Goal: Find contact information: Find contact information

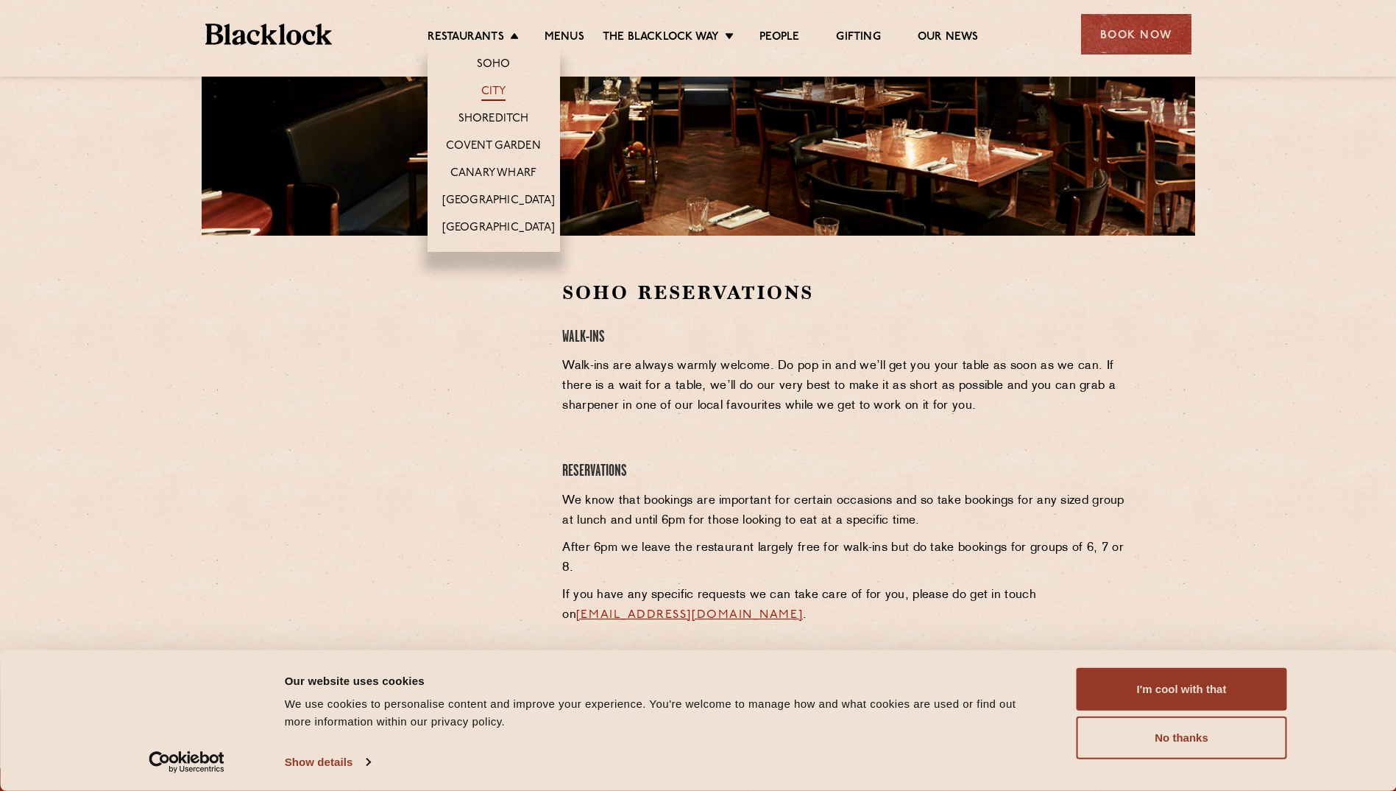
click at [490, 92] on link "City" at bounding box center [493, 93] width 25 height 16
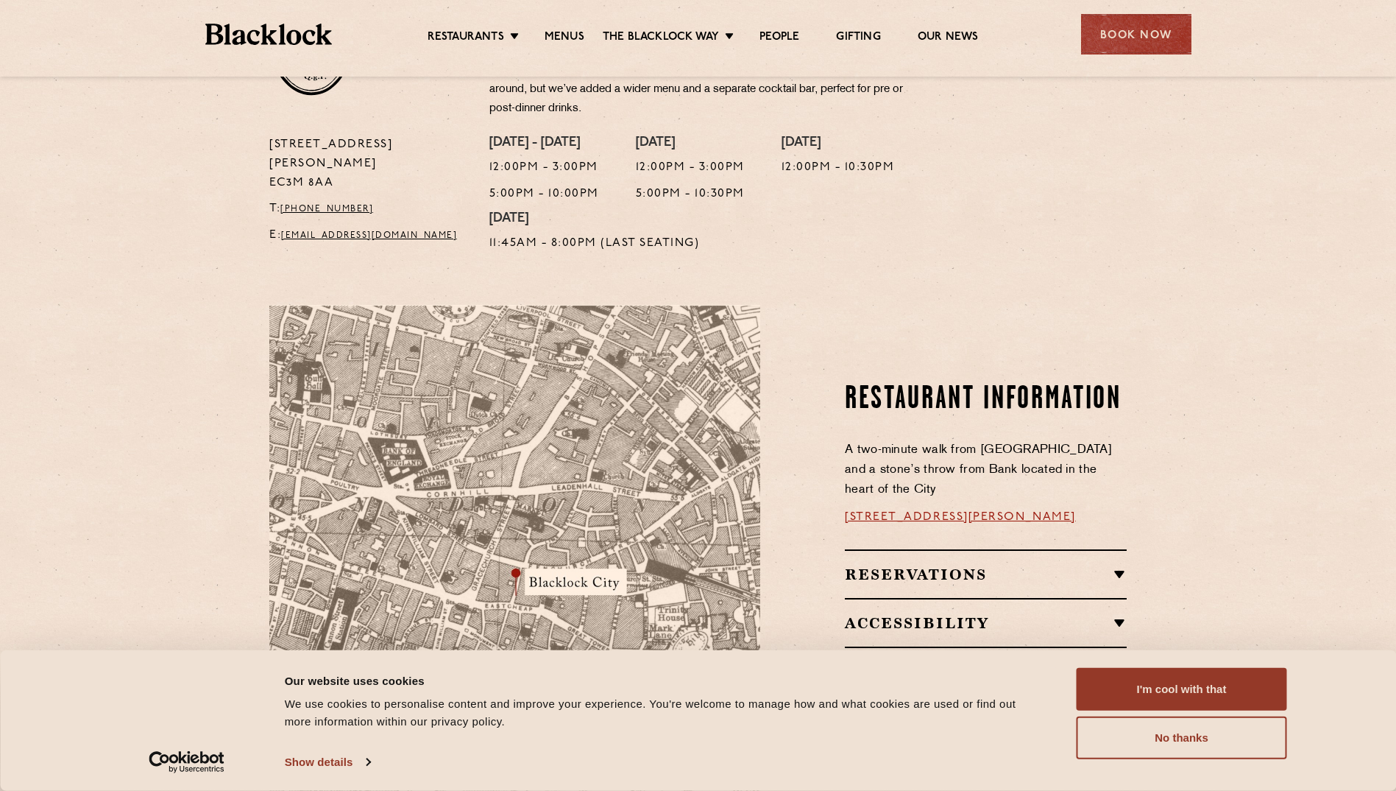
scroll to position [617, 0]
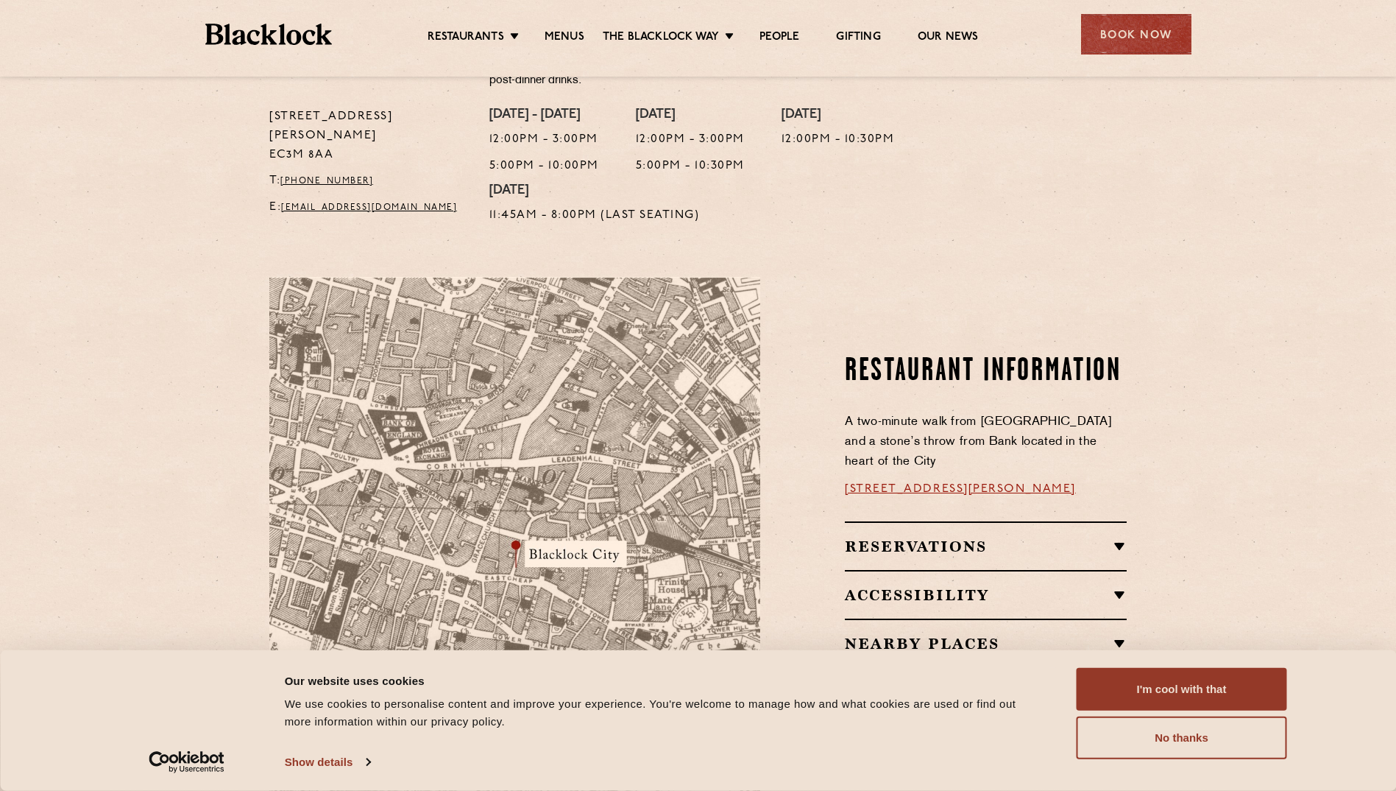
click at [900, 483] on link "[STREET_ADDRESS][PERSON_NAME]" at bounding box center [960, 489] width 231 height 12
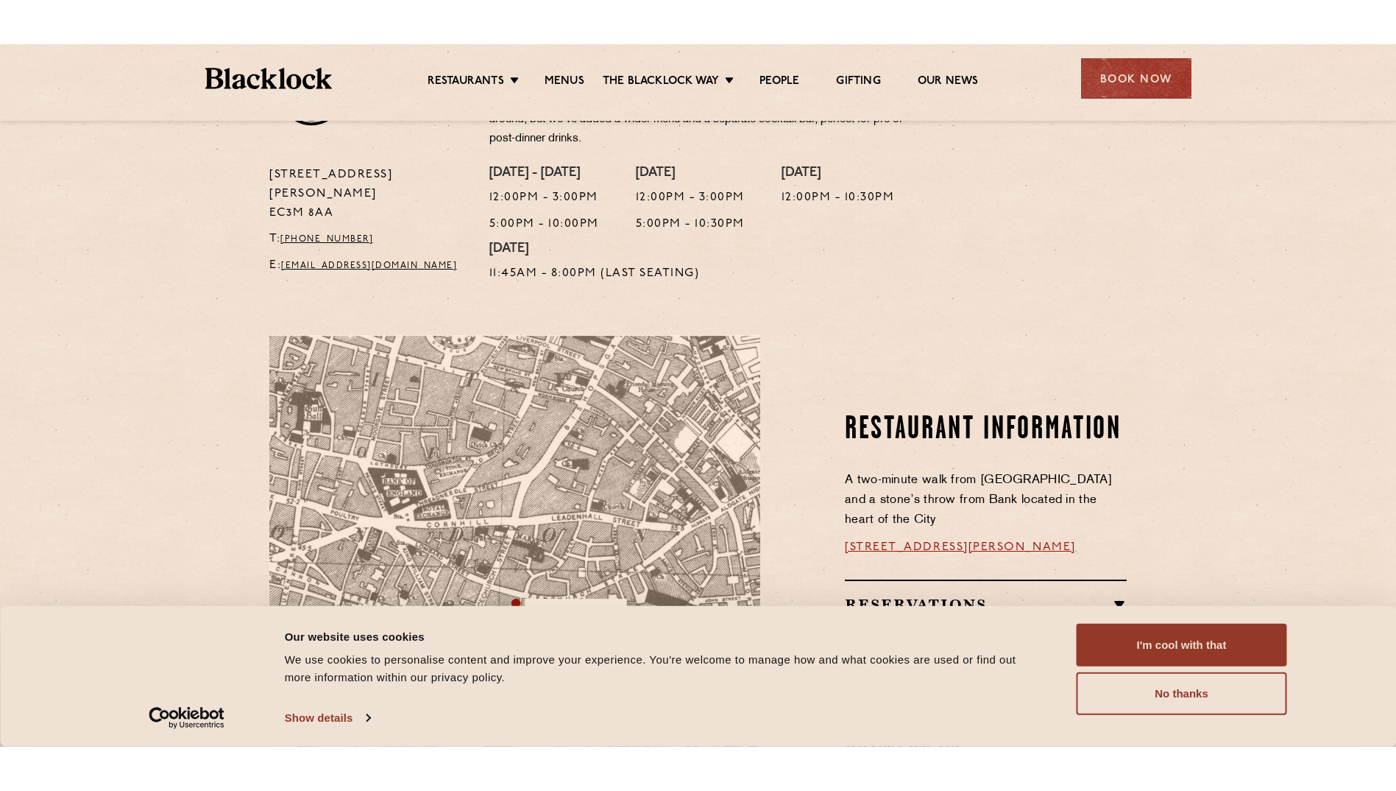
scroll to position [623, 0]
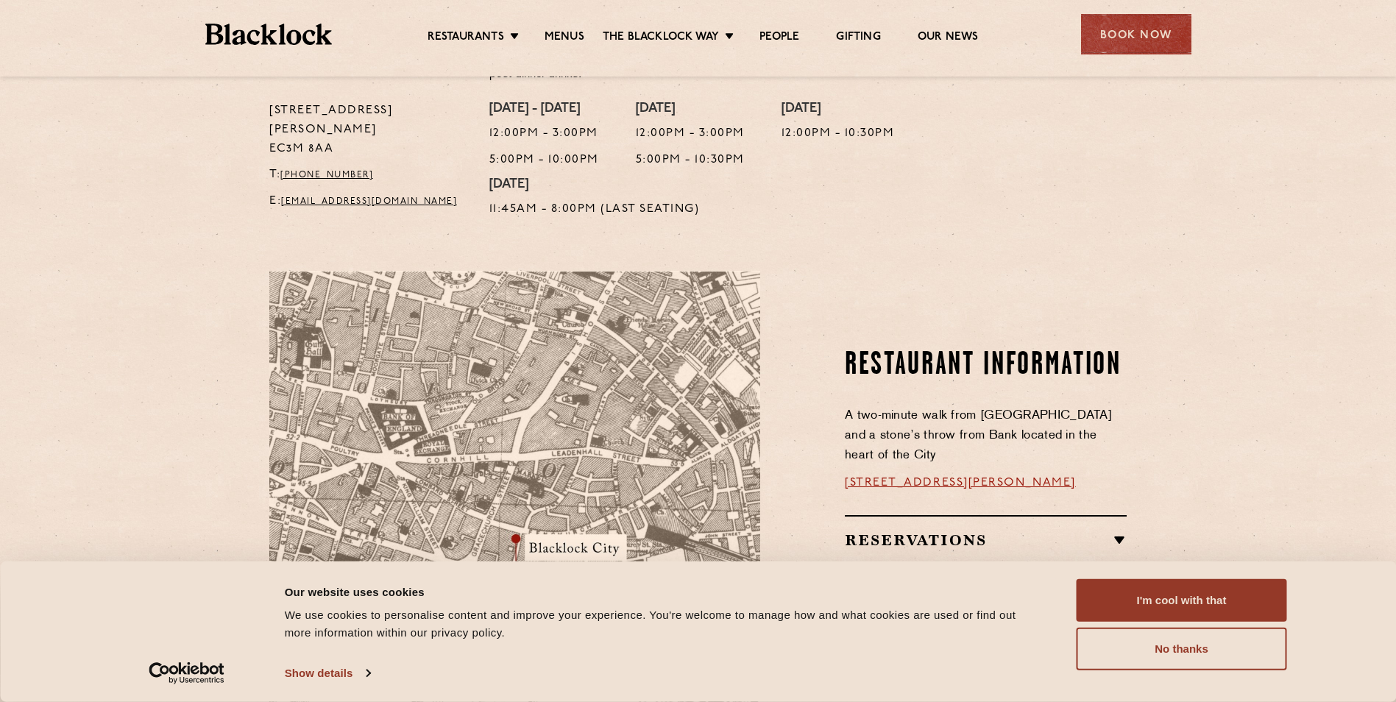
drag, startPoint x: 1065, startPoint y: 466, endPoint x: 838, endPoint y: 469, distance: 227.5
click at [833, 467] on div "Restaurant Information A two-minute walk from [GEOGRAPHIC_DATA] and a stone’s t…" at bounding box center [954, 529] width 367 height 517
copy link "[STREET_ADDRESS][PERSON_NAME]"
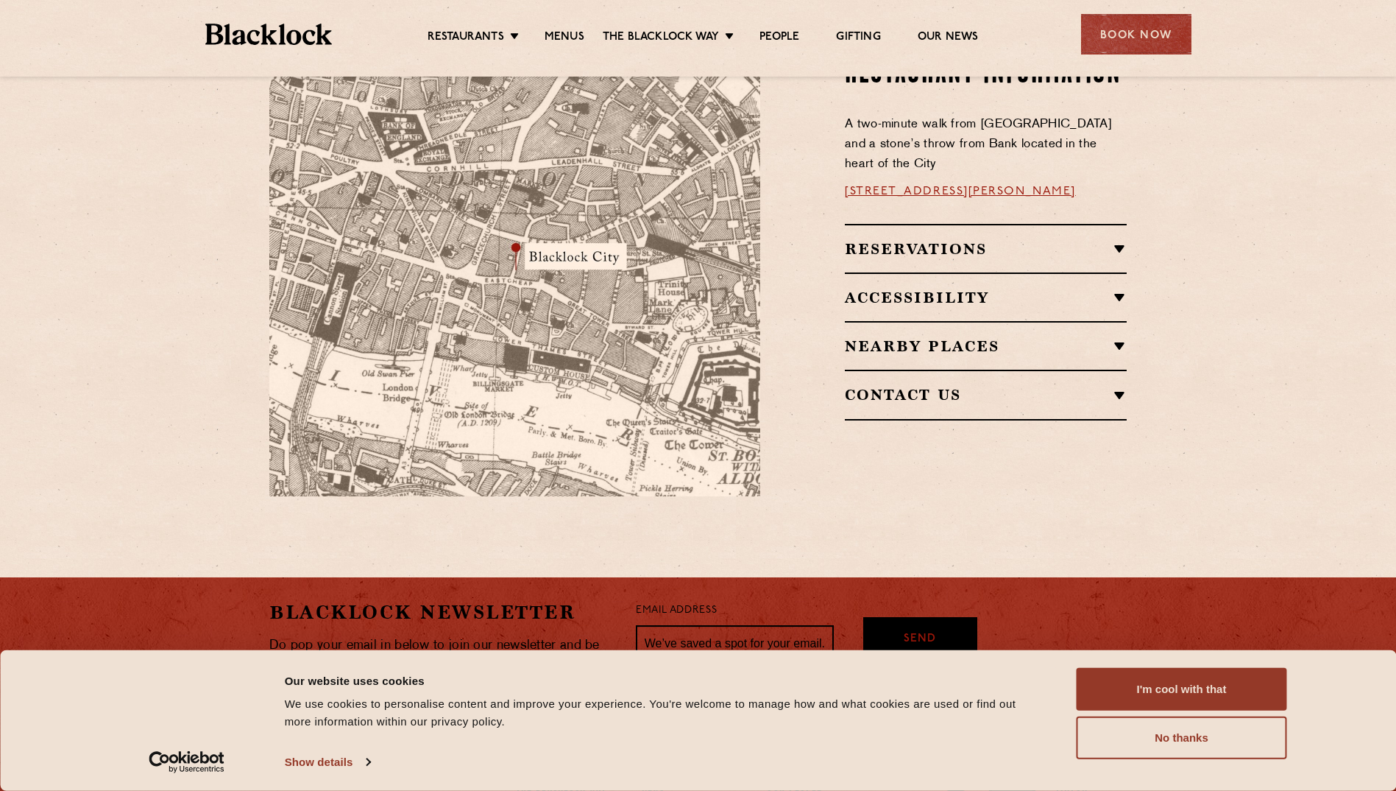
scroll to position [1001, 0]
